Goal: Transaction & Acquisition: Purchase product/service

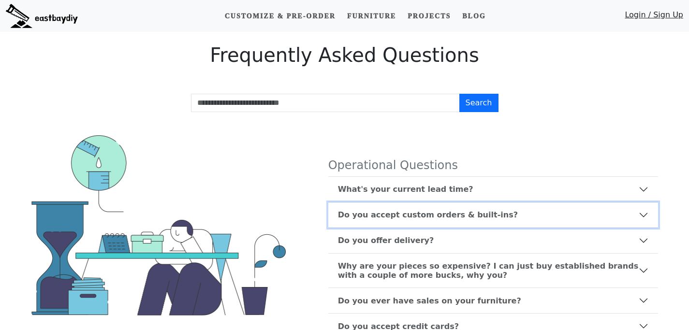
click at [390, 217] on b "Do you accept custom orders & built-ins?" at bounding box center [428, 214] width 180 height 9
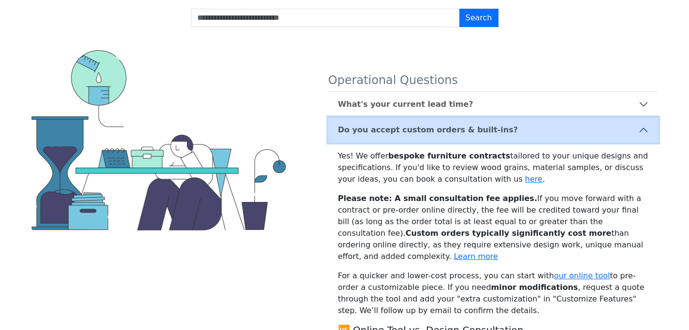
scroll to position [87, 0]
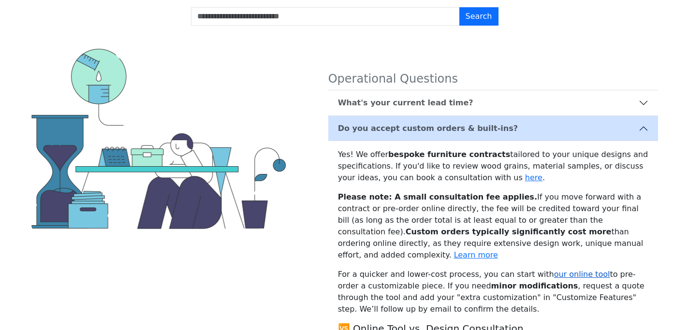
click at [558, 270] on link "our online tool" at bounding box center [582, 274] width 56 height 9
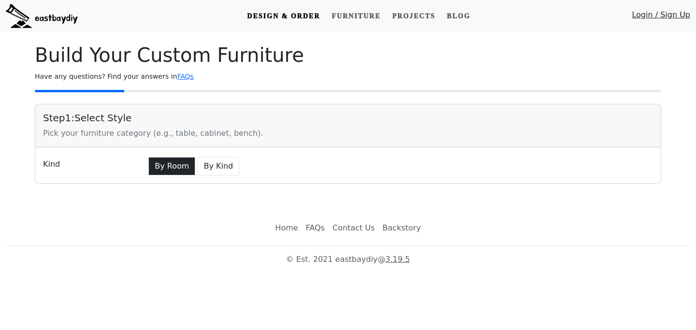
click at [166, 165] on button "By Room" at bounding box center [171, 166] width 47 height 18
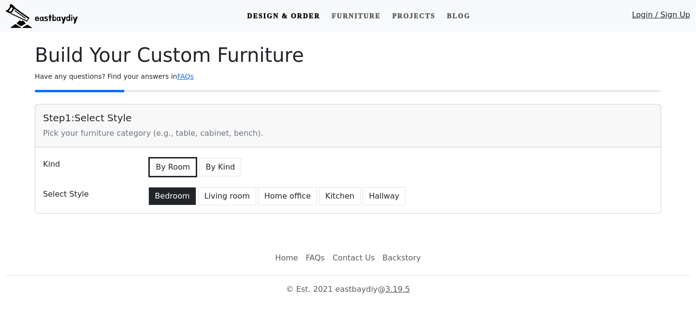
click at [174, 195] on button "Bedroom" at bounding box center [171, 196] width 47 height 18
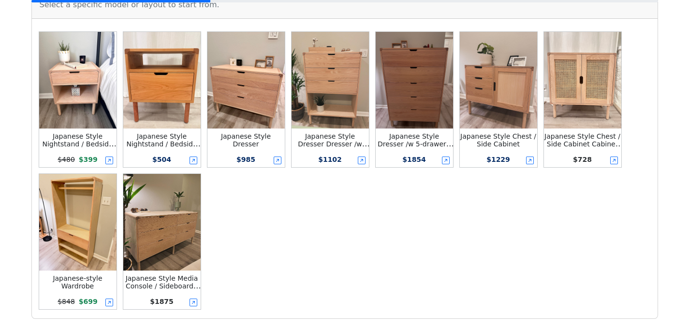
click at [180, 243] on img at bounding box center [161, 222] width 77 height 97
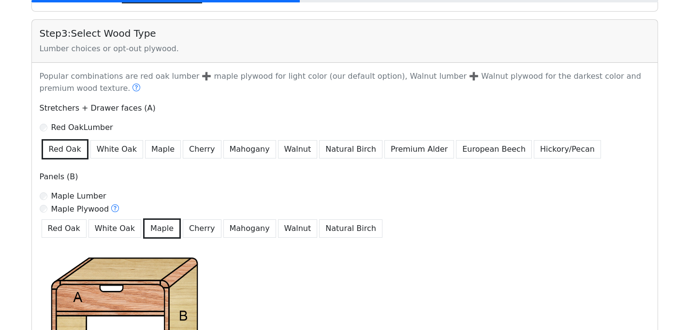
scroll to position [559, 0]
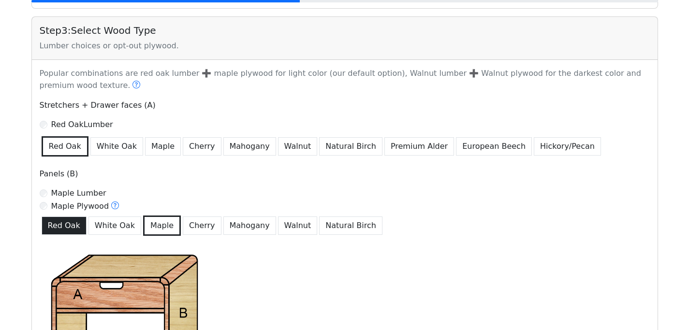
click at [60, 229] on button "Red Oak" at bounding box center [64, 226] width 45 height 18
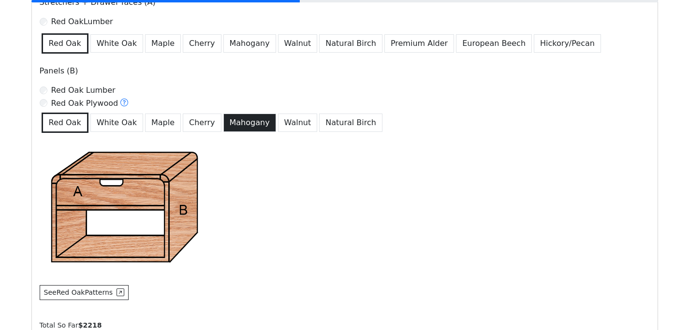
scroll to position [659, 0]
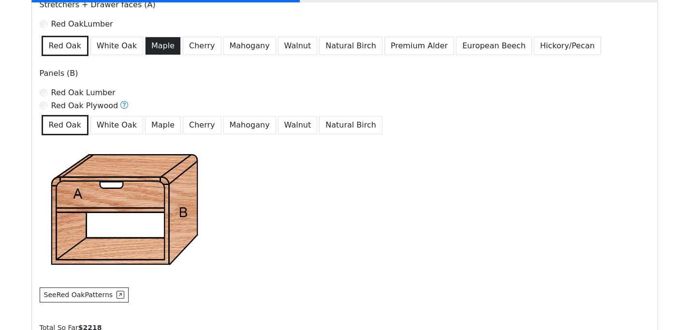
click at [158, 43] on button "Maple" at bounding box center [163, 46] width 36 height 18
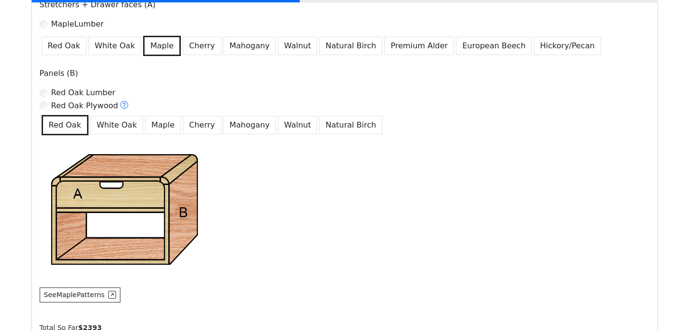
click at [154, 125] on button "Maple" at bounding box center [163, 125] width 36 height 18
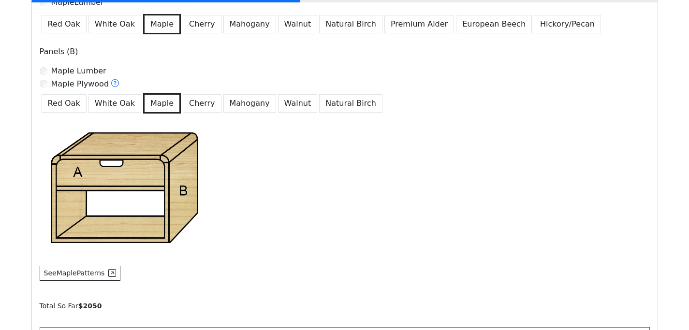
scroll to position [679, 0]
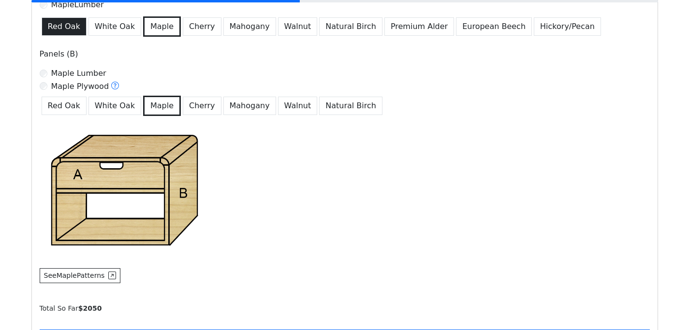
click at [56, 29] on button "Red Oak" at bounding box center [64, 26] width 45 height 18
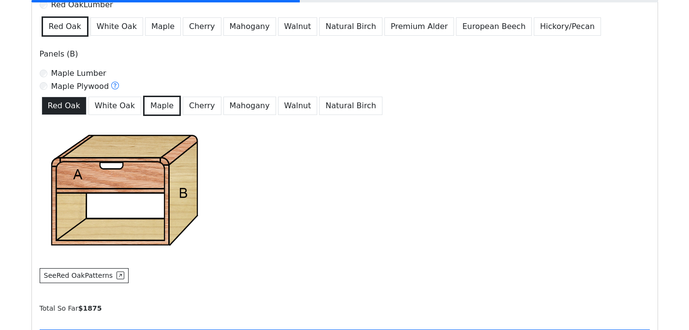
click at [55, 104] on button "Red Oak" at bounding box center [64, 106] width 45 height 18
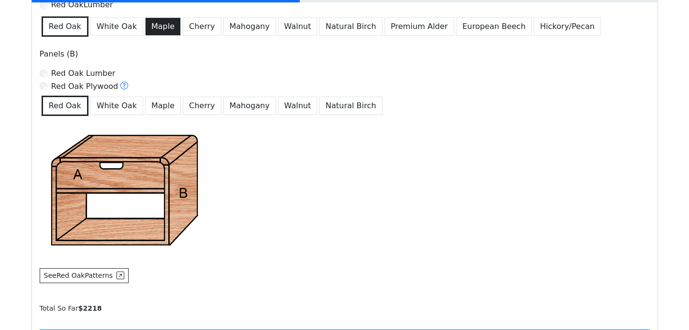
click at [162, 25] on button "Maple" at bounding box center [163, 26] width 36 height 18
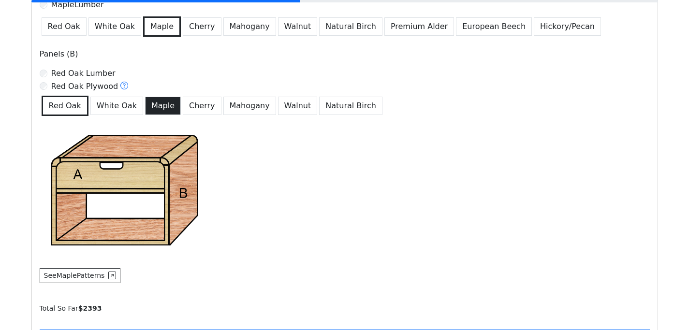
click at [153, 105] on button "Maple" at bounding box center [163, 106] width 36 height 18
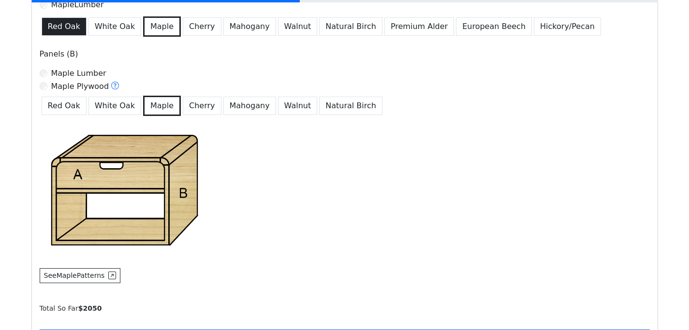
click at [62, 30] on button "Red Oak" at bounding box center [64, 26] width 45 height 18
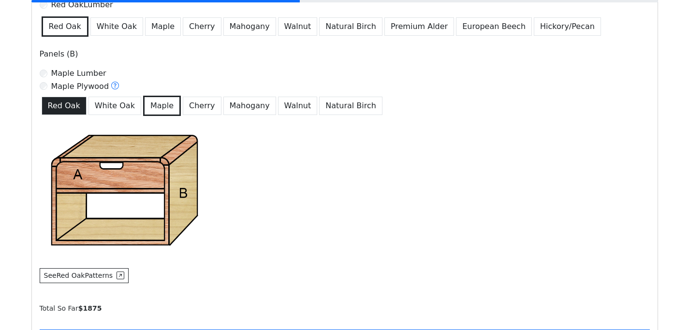
click at [66, 105] on button "Red Oak" at bounding box center [64, 106] width 45 height 18
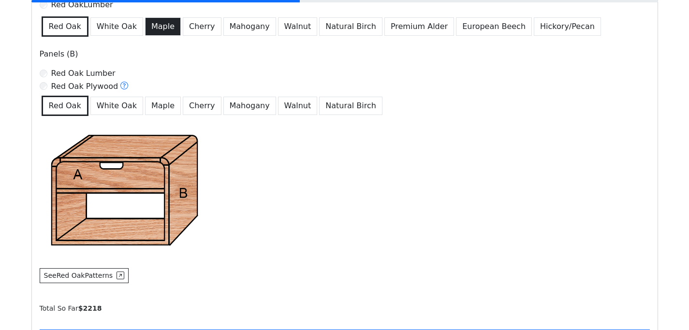
click at [158, 25] on button "Maple" at bounding box center [163, 26] width 36 height 18
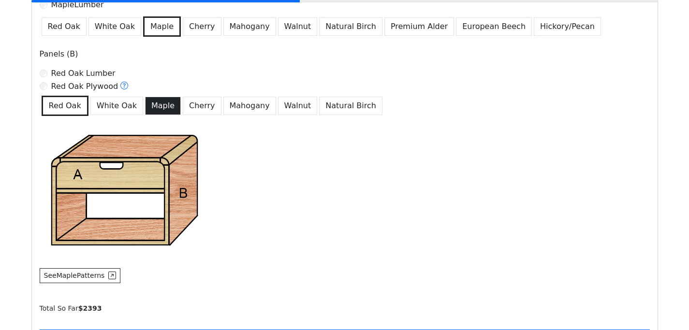
click at [148, 103] on button "Maple" at bounding box center [163, 106] width 36 height 18
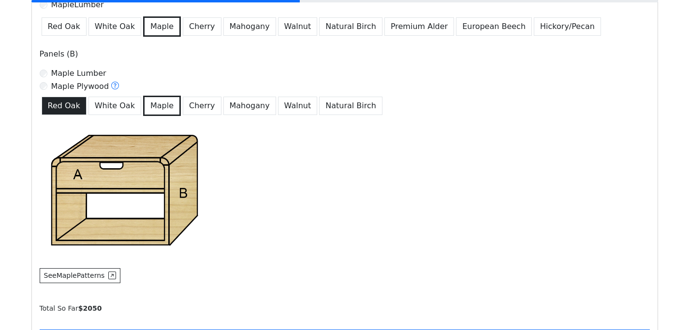
click at [63, 109] on button "Red Oak" at bounding box center [64, 106] width 45 height 18
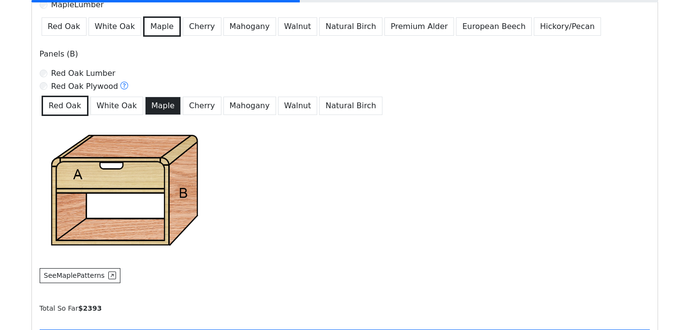
click at [153, 107] on button "Maple" at bounding box center [163, 106] width 36 height 18
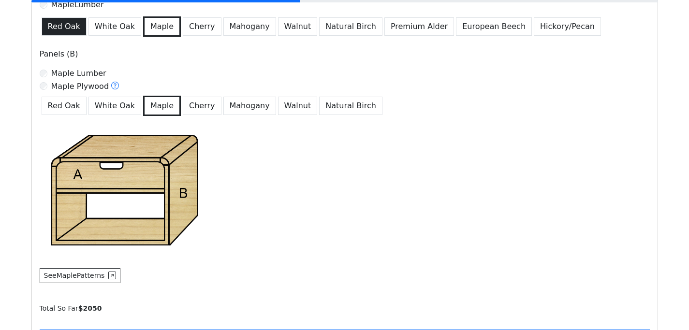
click at [70, 26] on button "Red Oak" at bounding box center [64, 26] width 45 height 18
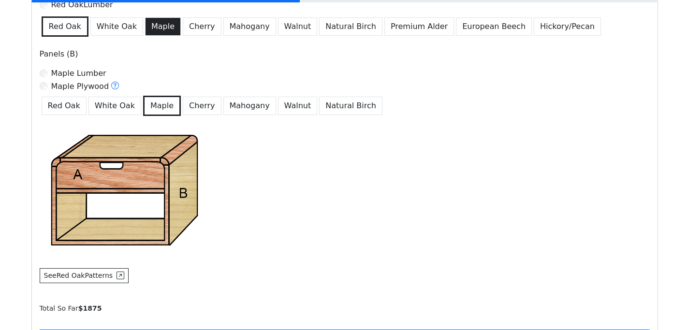
click at [157, 25] on button "Maple" at bounding box center [163, 26] width 36 height 18
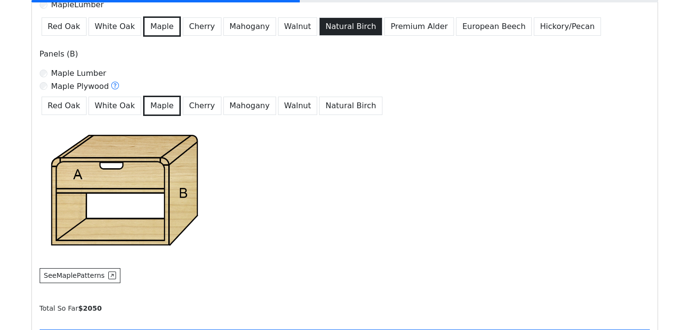
click at [325, 31] on button "Natural Birch" at bounding box center [350, 26] width 63 height 18
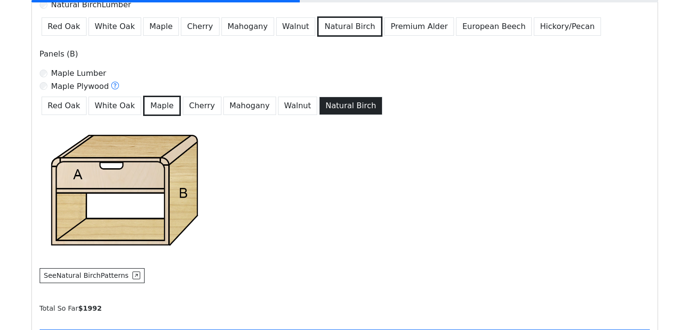
click at [324, 107] on button "Natural Birch" at bounding box center [350, 106] width 63 height 18
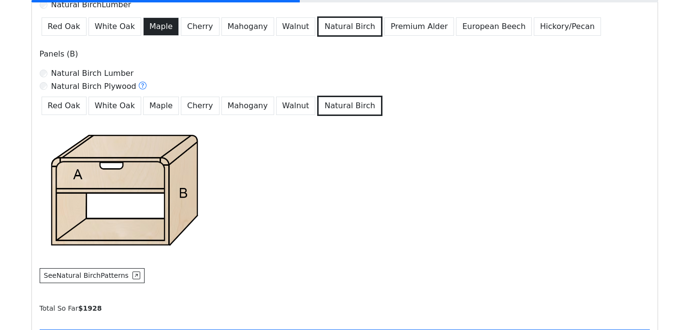
click at [151, 27] on button "Maple" at bounding box center [161, 26] width 36 height 18
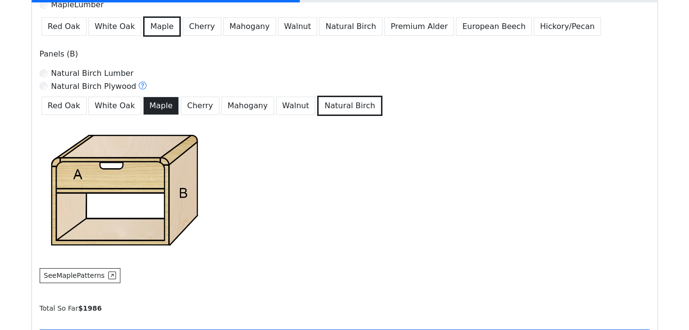
click at [150, 107] on button "Maple" at bounding box center [161, 106] width 36 height 18
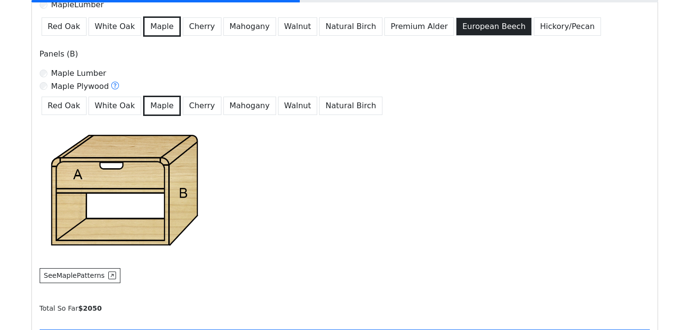
click at [460, 23] on button "European Beech" at bounding box center [494, 26] width 76 height 18
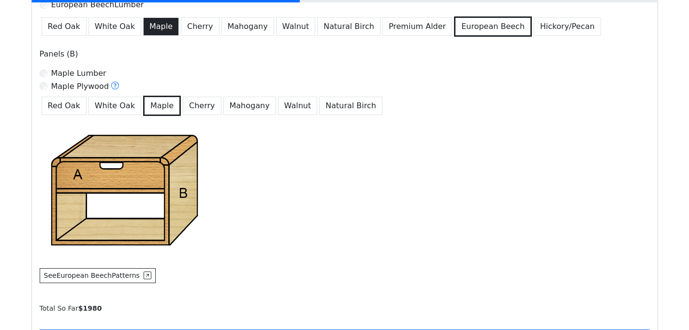
click at [156, 25] on button "Maple" at bounding box center [161, 26] width 36 height 18
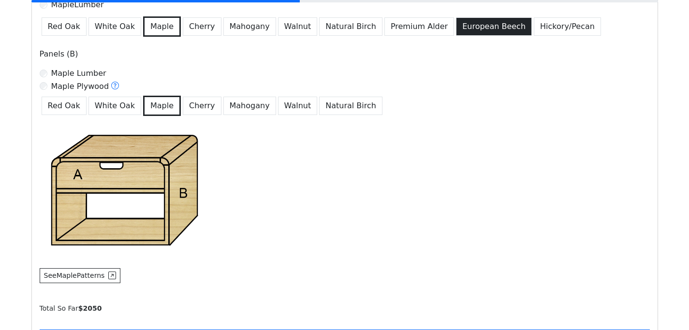
click at [456, 31] on button "European Beech" at bounding box center [494, 26] width 76 height 18
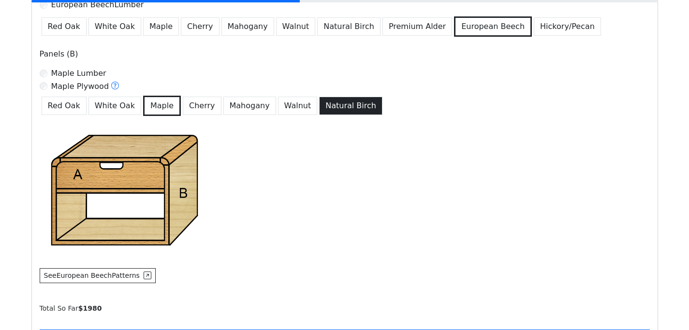
click at [319, 105] on button "Natural Birch" at bounding box center [350, 106] width 63 height 18
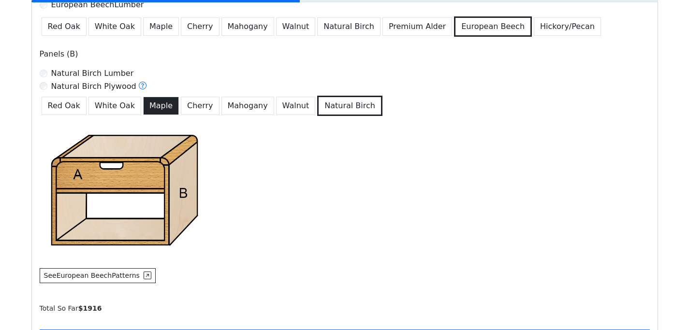
click at [149, 101] on button "Maple" at bounding box center [161, 106] width 36 height 18
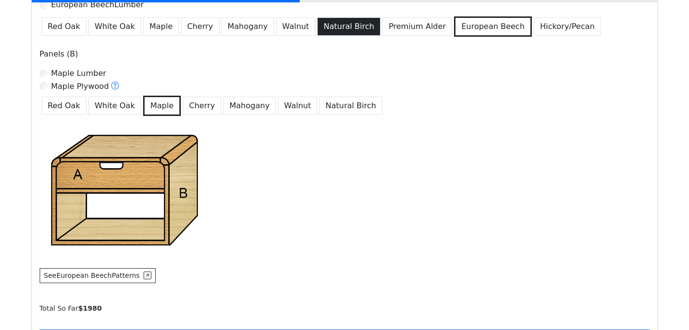
click at [319, 30] on button "Natural Birch" at bounding box center [348, 26] width 63 height 18
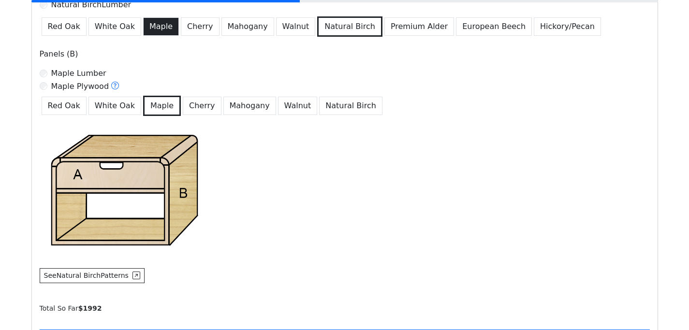
click at [152, 30] on button "Maple" at bounding box center [161, 26] width 36 height 18
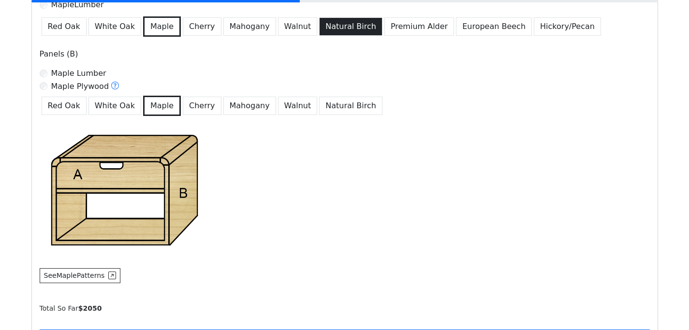
click at [322, 31] on button "Natural Birch" at bounding box center [350, 26] width 63 height 18
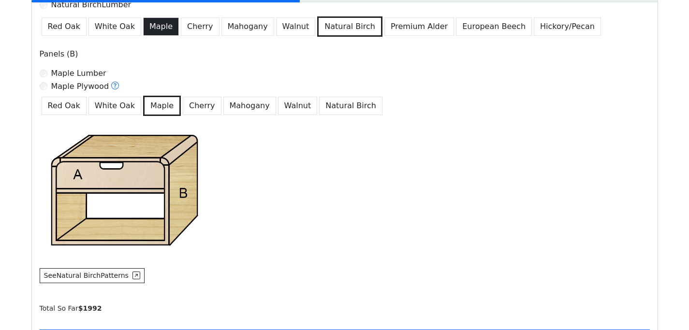
click at [147, 28] on button "Maple" at bounding box center [161, 26] width 36 height 18
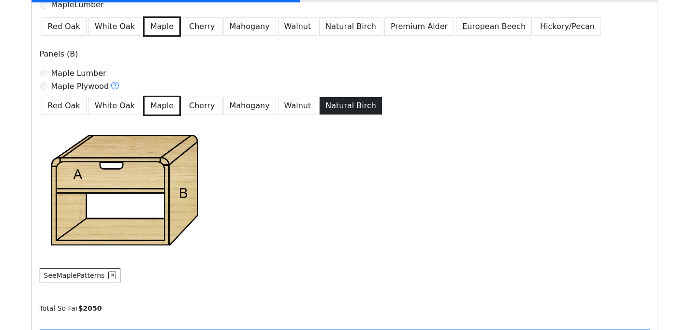
click at [343, 104] on button "Natural Birch" at bounding box center [350, 106] width 63 height 18
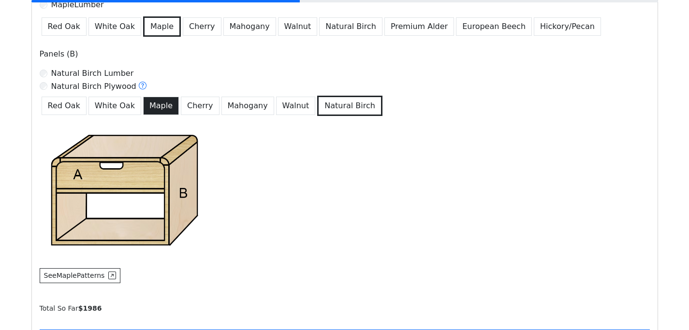
click at [156, 105] on button "Maple" at bounding box center [161, 106] width 36 height 18
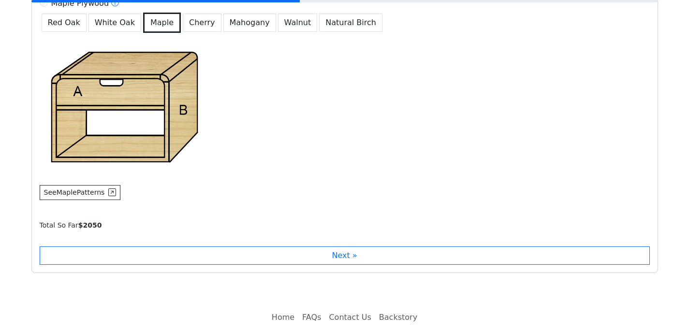
scroll to position [763, 0]
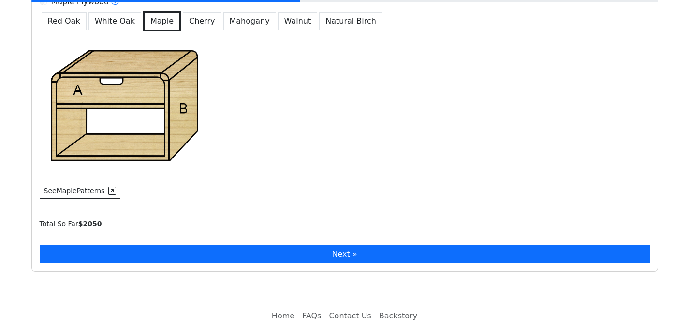
click at [262, 253] on button "Next »" at bounding box center [345, 254] width 610 height 18
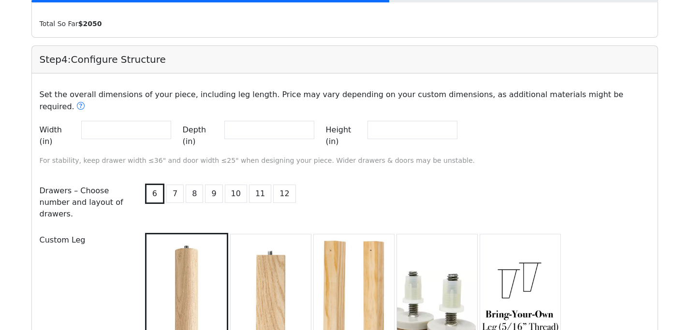
scroll to position [974, 0]
